Goal: Transaction & Acquisition: Subscribe to service/newsletter

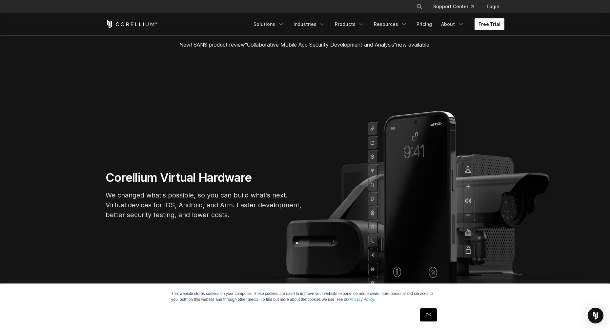
click at [483, 22] on link "Free Trial" at bounding box center [490, 24] width 30 height 12
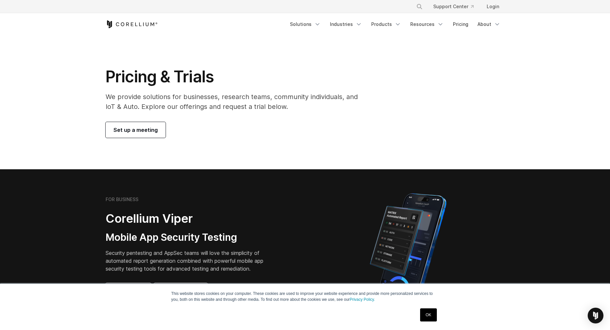
scroll to position [197, 0]
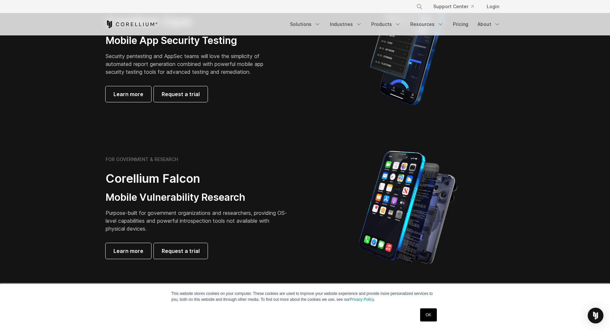
click at [432, 315] on link "OK" at bounding box center [428, 314] width 17 height 13
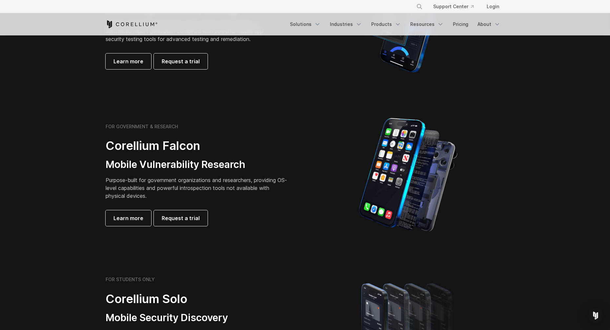
scroll to position [0, 0]
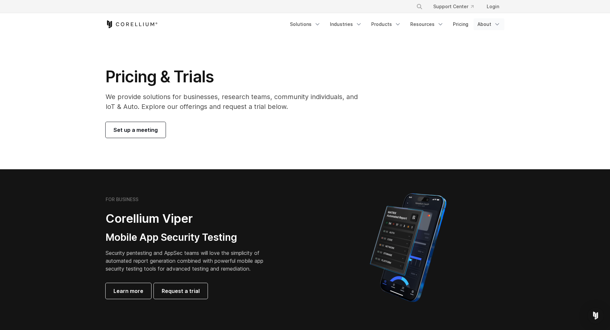
click at [487, 21] on link "About" at bounding box center [489, 24] width 31 height 12
click at [459, 27] on link "Pricing" at bounding box center [460, 24] width 23 height 12
click at [465, 24] on link "Pricing" at bounding box center [460, 24] width 23 height 12
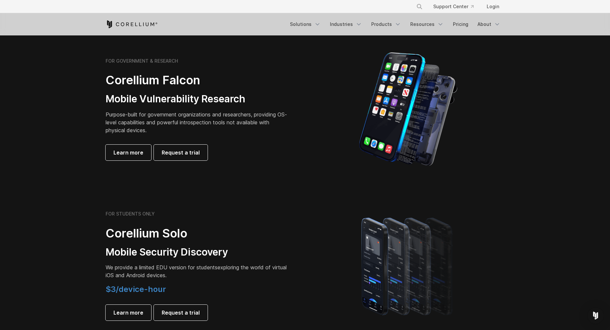
scroll to position [427, 0]
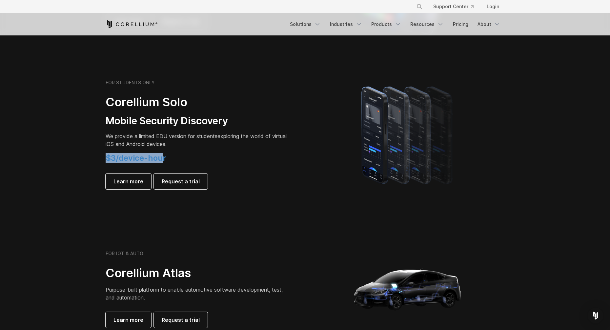
drag, startPoint x: 102, startPoint y: 157, endPoint x: 164, endPoint y: 160, distance: 61.4
click at [164, 160] on div "FOR STUDENTS ONLY Corellium Solo Mobile Security Discovery We provide a limited…" at bounding box center [202, 135] width 206 height 110
click at [166, 160] on h4 "$3/device-hour" at bounding box center [198, 158] width 184 height 10
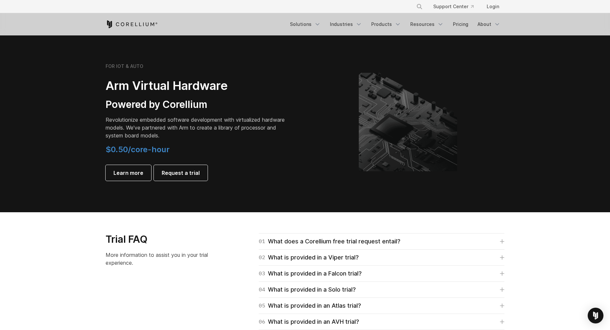
scroll to position [591, 0]
